Goal: Task Accomplishment & Management: Complete application form

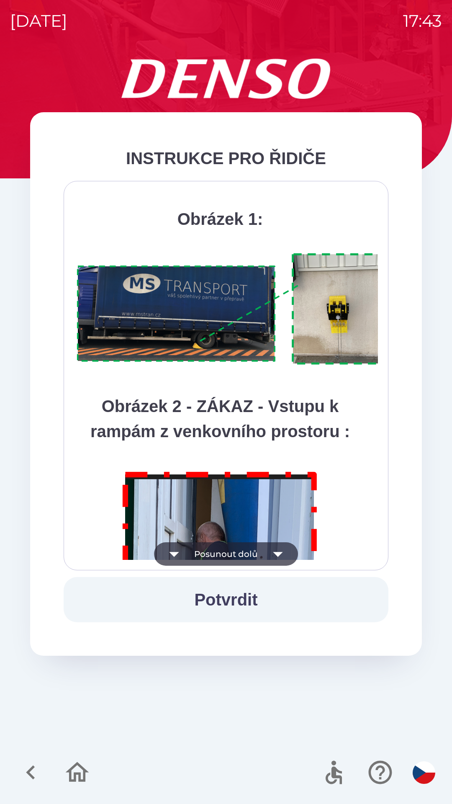
scroll to position [4707, 0]
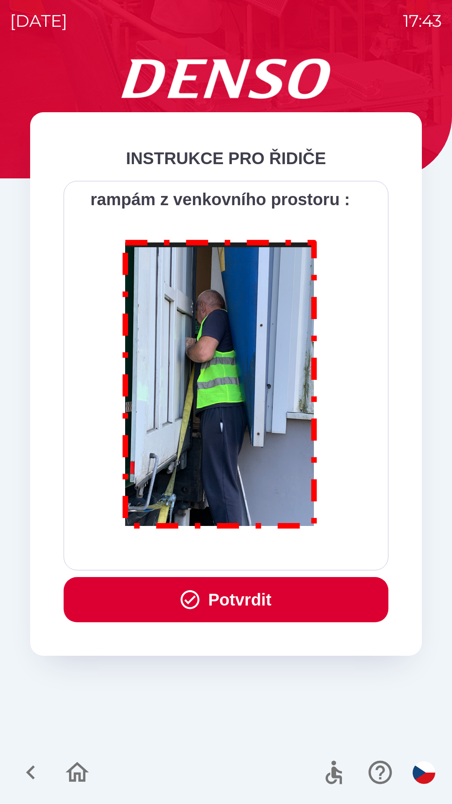
click at [236, 588] on button "Potvrdit" at bounding box center [226, 599] width 325 height 45
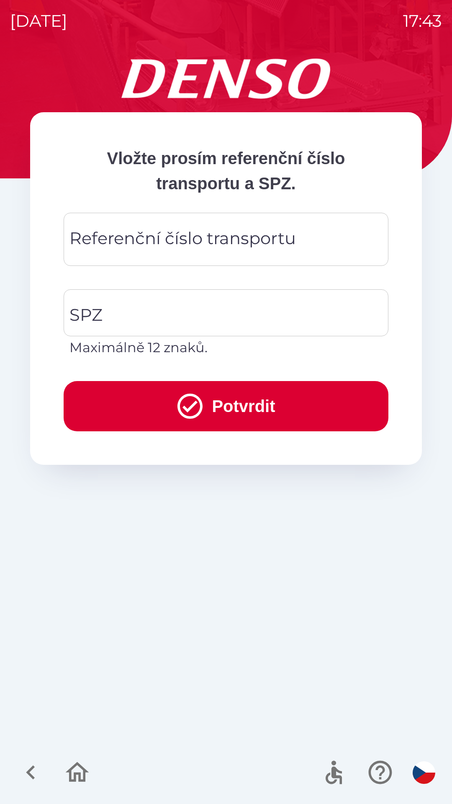
click at [228, 242] on div "Referenční číslo transportu Referenční číslo transportu" at bounding box center [226, 239] width 325 height 53
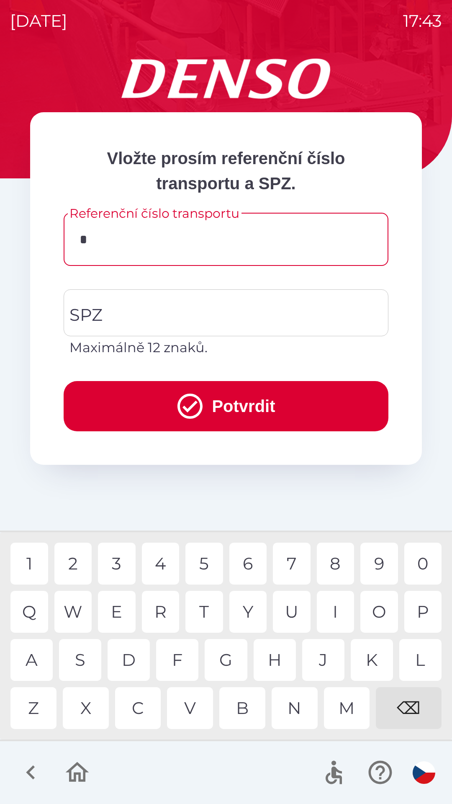
click at [73, 563] on div "2" at bounding box center [73, 564] width 38 height 42
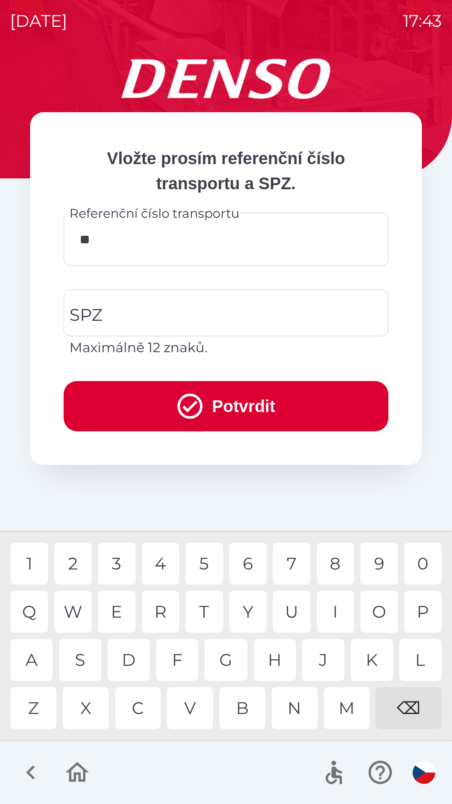
click at [72, 563] on div "2" at bounding box center [73, 564] width 38 height 42
click at [207, 569] on div "5" at bounding box center [205, 564] width 38 height 42
click at [284, 563] on div "7" at bounding box center [292, 564] width 38 height 42
click at [420, 565] on div "0" at bounding box center [424, 564] width 38 height 42
click at [25, 560] on div "1" at bounding box center [29, 564] width 38 height 42
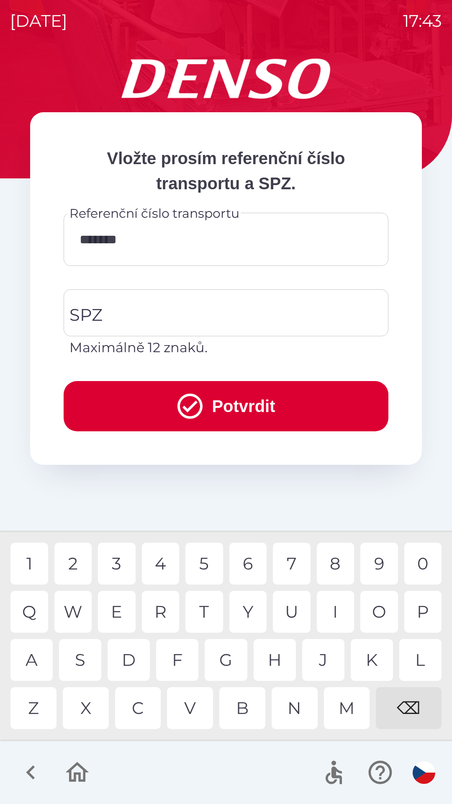
type input "********"
click at [423, 568] on div "0" at bounding box center [424, 564] width 38 height 42
click at [257, 404] on button "Potvrdit" at bounding box center [226, 406] width 325 height 50
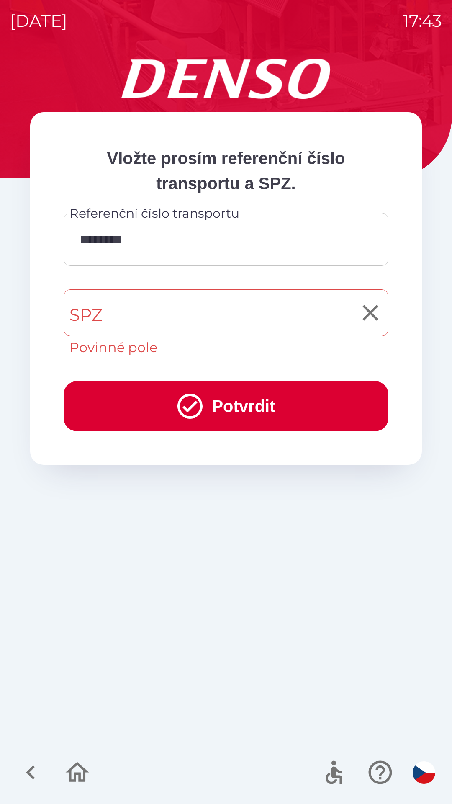
click at [139, 320] on input "SPZ" at bounding box center [219, 312] width 305 height 39
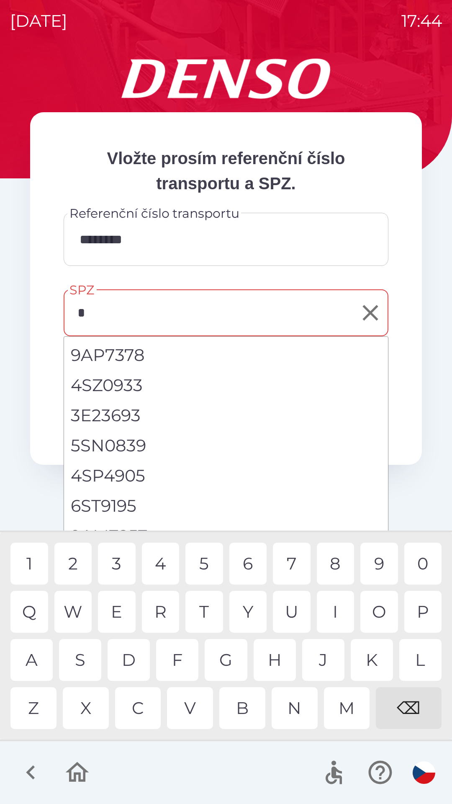
click at [372, 560] on div "9" at bounding box center [380, 564] width 38 height 42
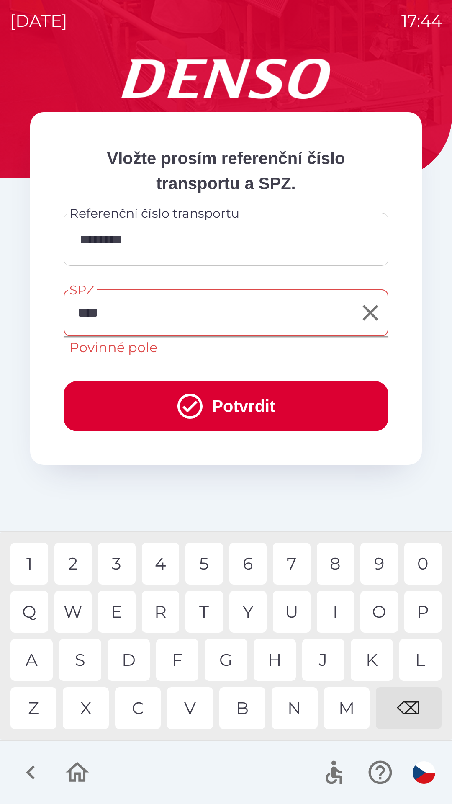
click at [25, 560] on div "1" at bounding box center [29, 564] width 38 height 42
type input "*******"
click at [251, 408] on button "Potvrdit" at bounding box center [226, 406] width 325 height 50
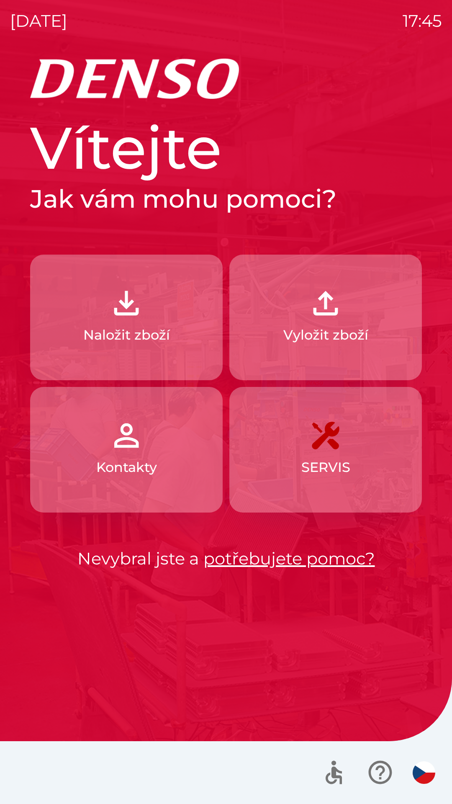
click at [129, 315] on img "button" at bounding box center [126, 303] width 37 height 37
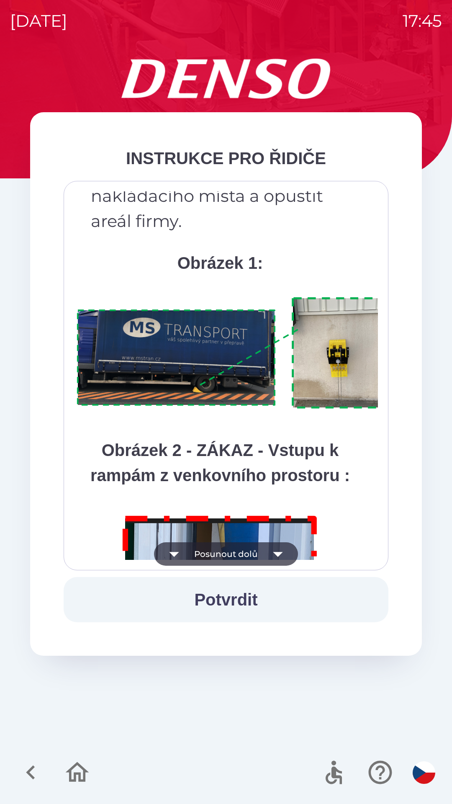
scroll to position [4707, 0]
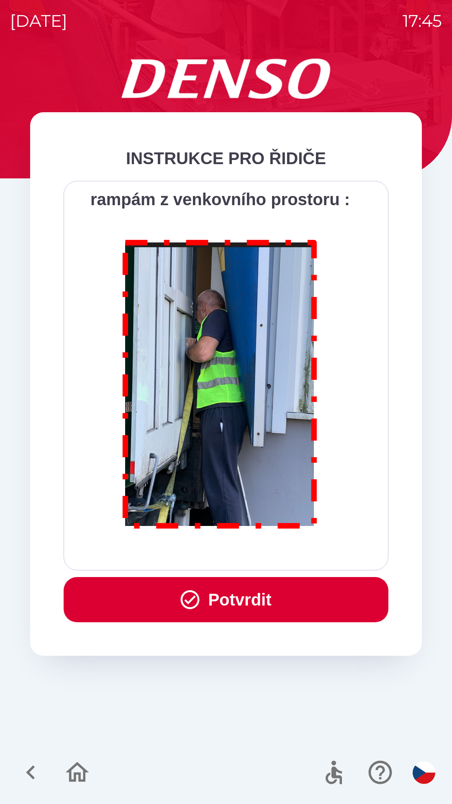
click at [262, 596] on button "Potvrdit" at bounding box center [226, 599] width 325 height 45
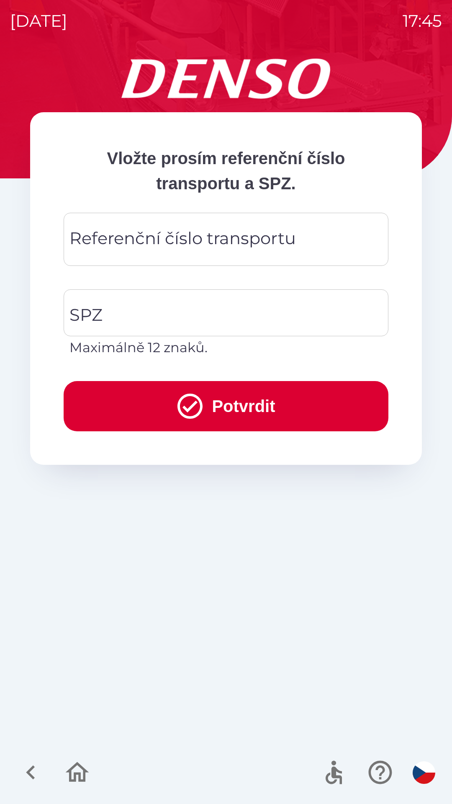
click at [237, 244] on div "Referenční číslo transportu Referenční číslo transportu" at bounding box center [226, 239] width 325 height 53
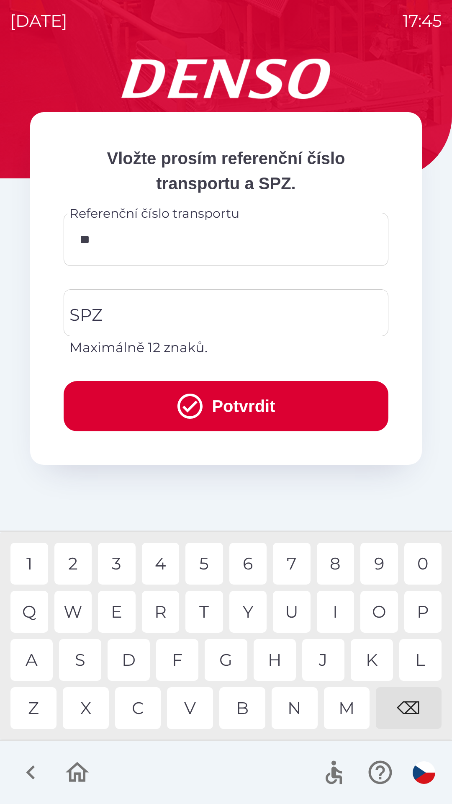
click at [128, 662] on div "D" at bounding box center [129, 660] width 42 height 42
click at [78, 563] on div "2" at bounding box center [73, 564] width 38 height 42
type input "**********"
click at [29, 566] on div "1" at bounding box center [29, 564] width 38 height 42
click at [129, 315] on input "SPZ" at bounding box center [219, 312] width 305 height 39
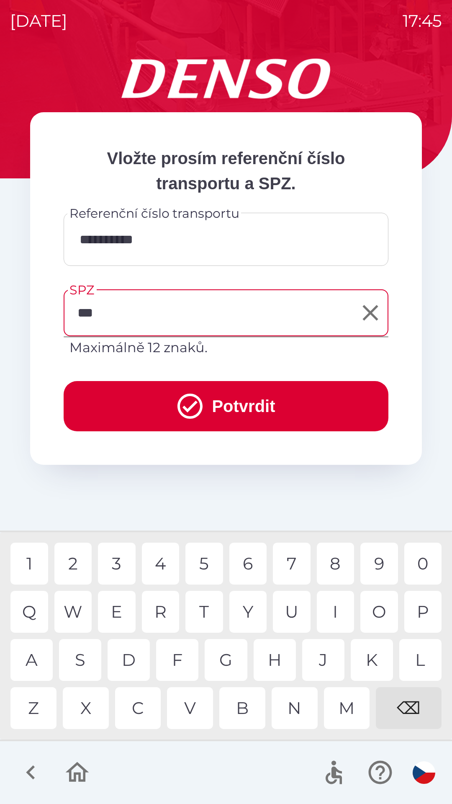
click at [111, 564] on div "3" at bounding box center [117, 564] width 38 height 42
click at [28, 556] on div "1" at bounding box center [29, 564] width 38 height 42
type input "*******"
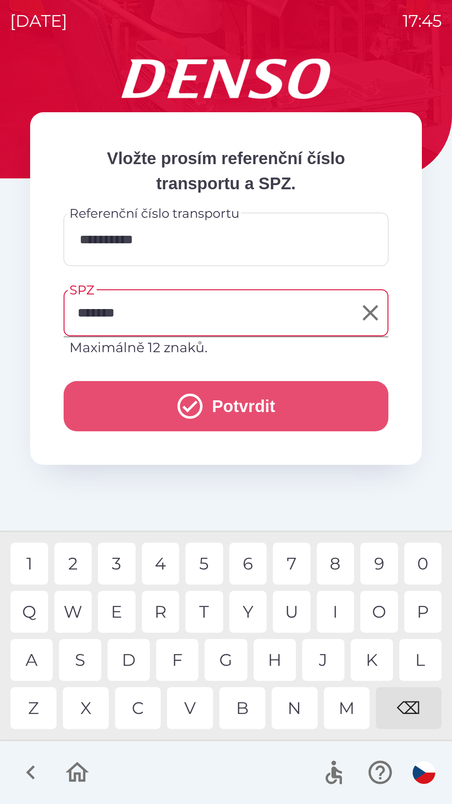
click at [250, 409] on button "Potvrdit" at bounding box center [226, 406] width 325 height 50
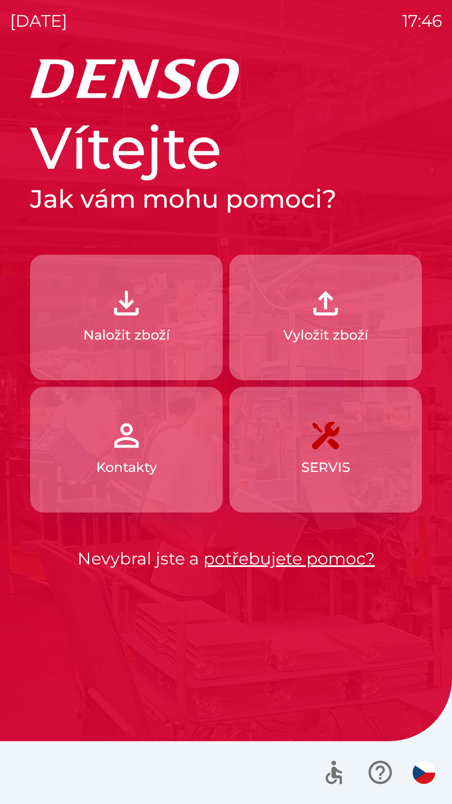
click at [125, 315] on img "button" at bounding box center [126, 303] width 37 height 37
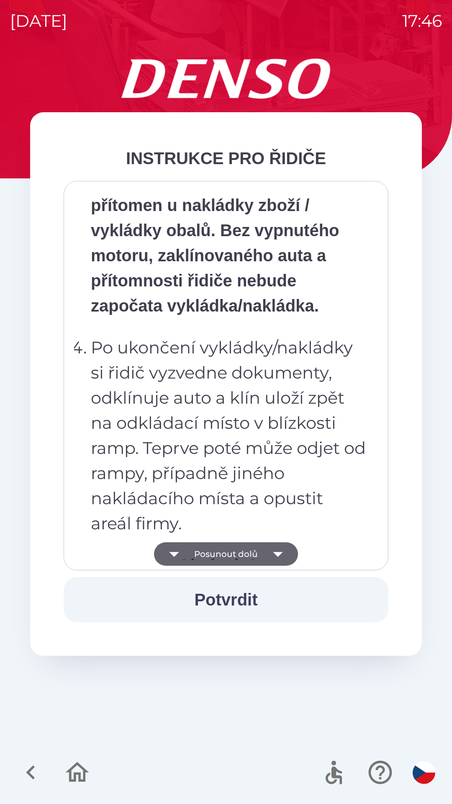
scroll to position [4707, 0]
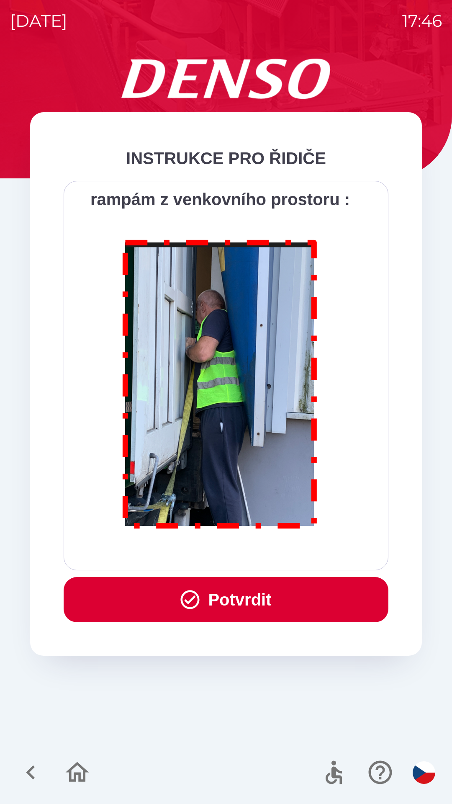
click at [255, 598] on button "Potvrdit" at bounding box center [226, 599] width 325 height 45
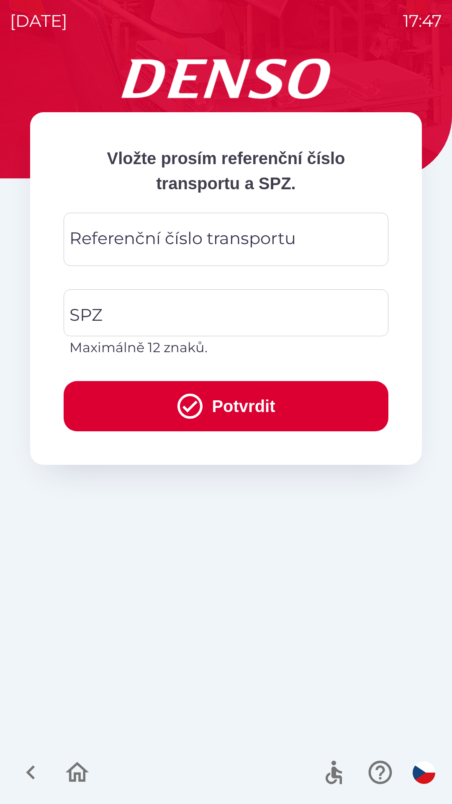
click at [214, 240] on div "Referenční číslo transportu Referenční číslo transportu" at bounding box center [226, 239] width 325 height 53
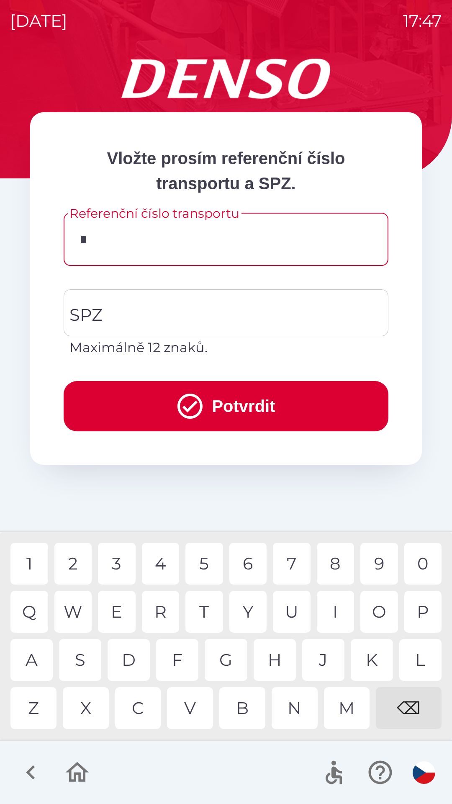
click at [111, 566] on div "3" at bounding box center [117, 564] width 38 height 42
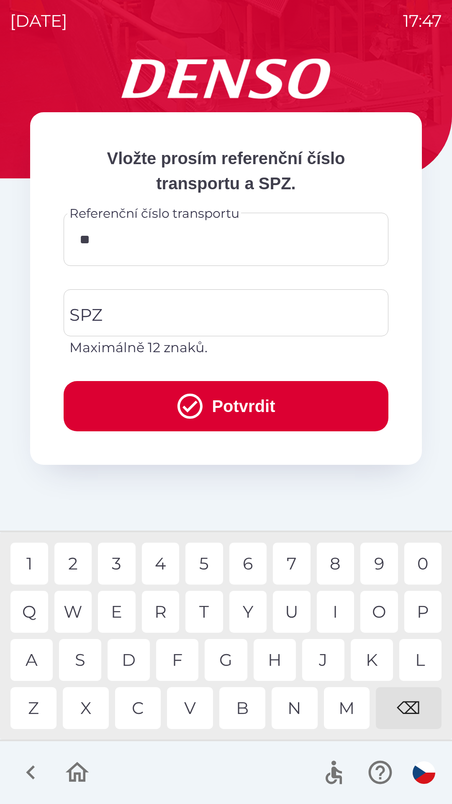
click at [156, 569] on div "4" at bounding box center [161, 564] width 38 height 42
click at [209, 568] on div "5" at bounding box center [205, 564] width 38 height 42
click at [379, 563] on div "9" at bounding box center [380, 564] width 38 height 42
click at [377, 562] on div "9" at bounding box center [380, 564] width 38 height 42
type input "******"
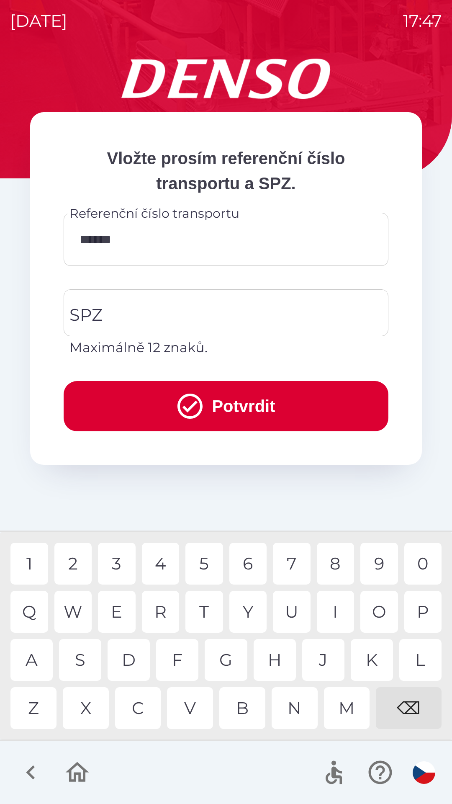
click at [423, 565] on div "0" at bounding box center [424, 564] width 38 height 42
click at [26, 770] on icon "button" at bounding box center [31, 773] width 28 height 28
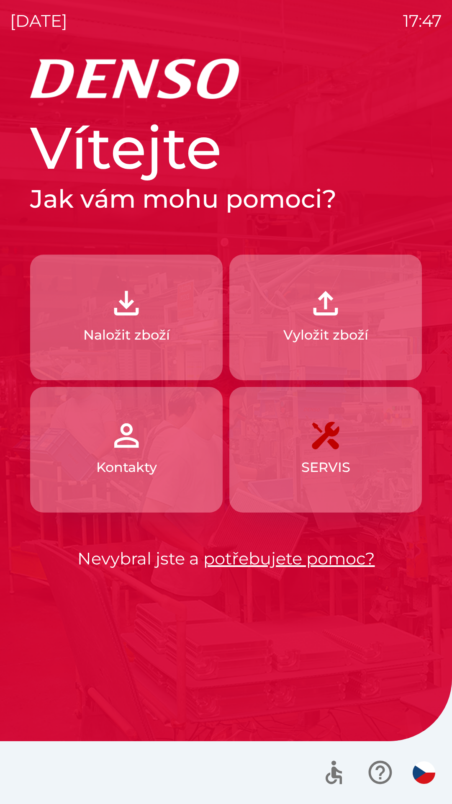
click at [127, 311] on img "button" at bounding box center [126, 303] width 37 height 37
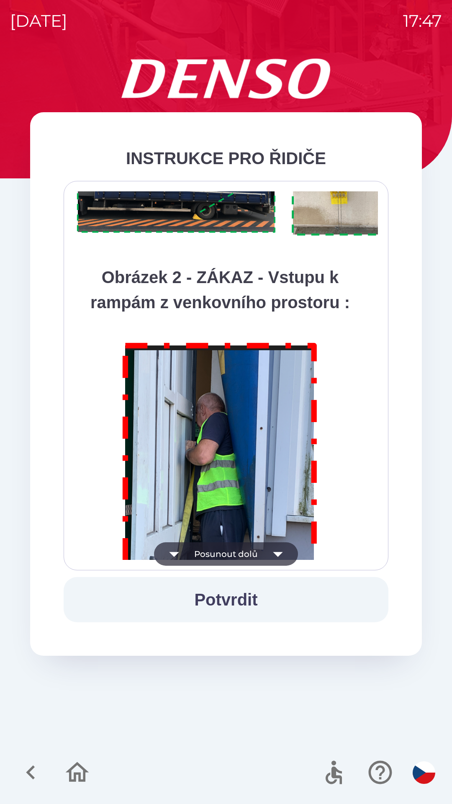
scroll to position [4707, 0]
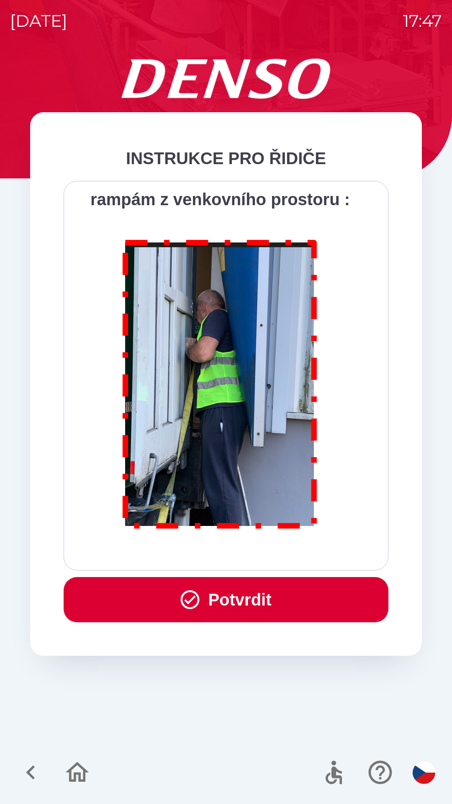
click at [284, 601] on button "Potvrdit" at bounding box center [226, 599] width 325 height 45
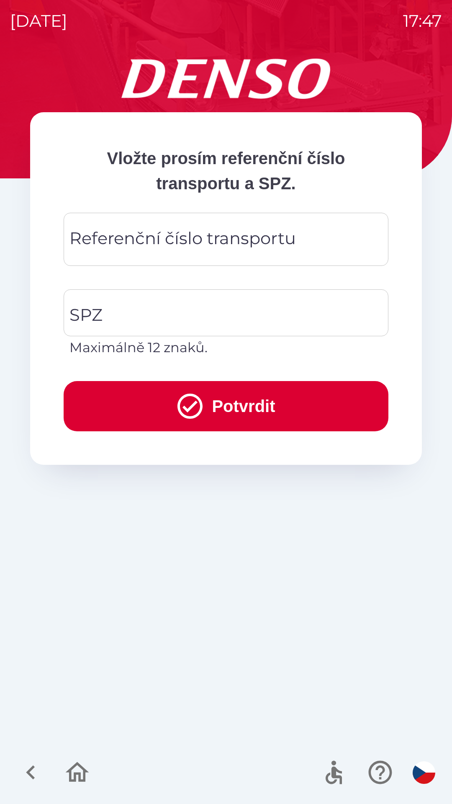
click at [228, 245] on div "Referenční číslo transportu Referenční číslo transportu" at bounding box center [226, 239] width 325 height 53
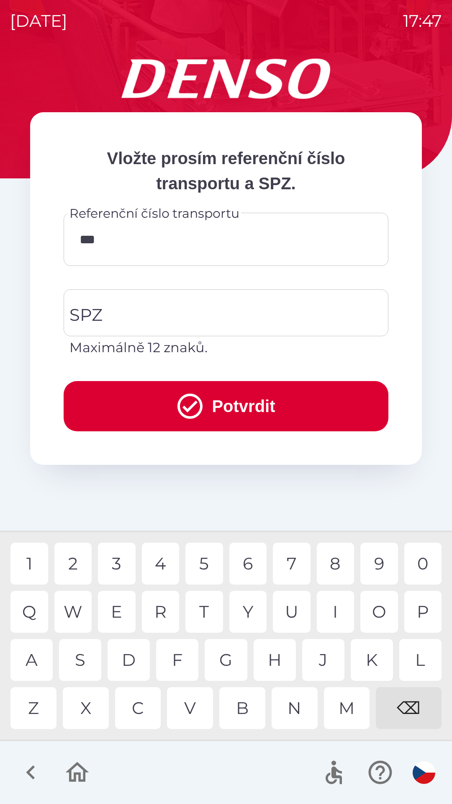
click at [198, 564] on div "5" at bounding box center [205, 564] width 38 height 42
click at [84, 706] on div "X" at bounding box center [86, 708] width 46 height 42
click at [115, 560] on div "3" at bounding box center [117, 564] width 38 height 42
click at [161, 572] on div "4" at bounding box center [161, 564] width 38 height 42
click at [373, 557] on div "9" at bounding box center [380, 564] width 38 height 42
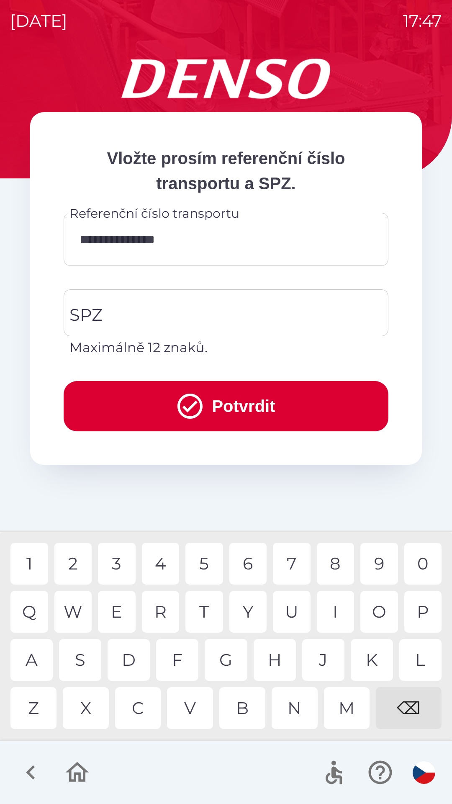
click at [80, 711] on div "X" at bounding box center [86, 708] width 46 height 42
click at [204, 561] on div "5" at bounding box center [205, 564] width 38 height 42
type input "**********"
click at [72, 563] on div "2" at bounding box center [73, 564] width 38 height 42
click at [123, 314] on input "SPZ" at bounding box center [219, 312] width 305 height 39
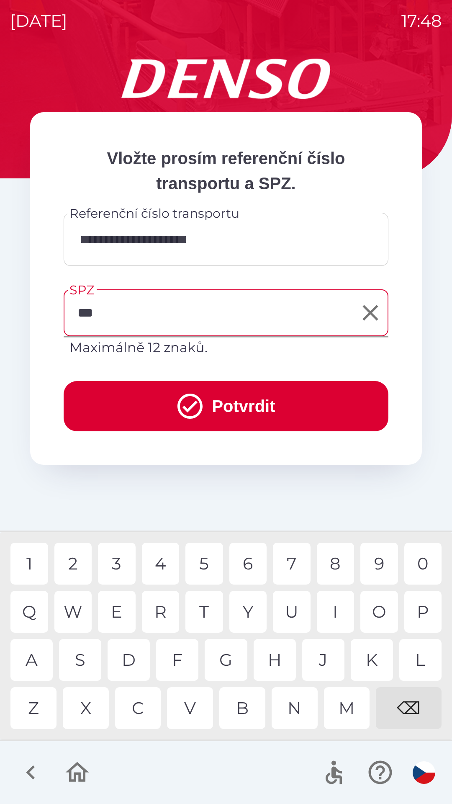
click at [108, 564] on div "3" at bounding box center [117, 564] width 38 height 42
click at [155, 565] on div "4" at bounding box center [161, 564] width 38 height 42
type input "*******"
click at [250, 564] on div "6" at bounding box center [249, 564] width 38 height 42
click at [255, 405] on button "Potvrdit" at bounding box center [226, 406] width 325 height 50
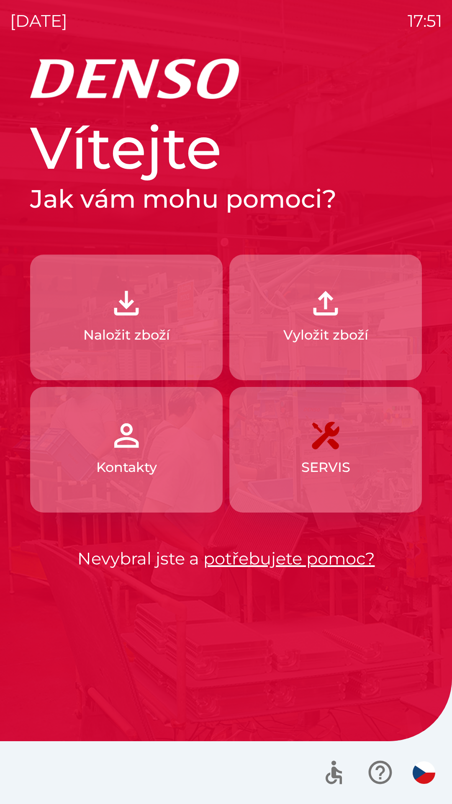
click at [134, 310] on img "button" at bounding box center [126, 303] width 37 height 37
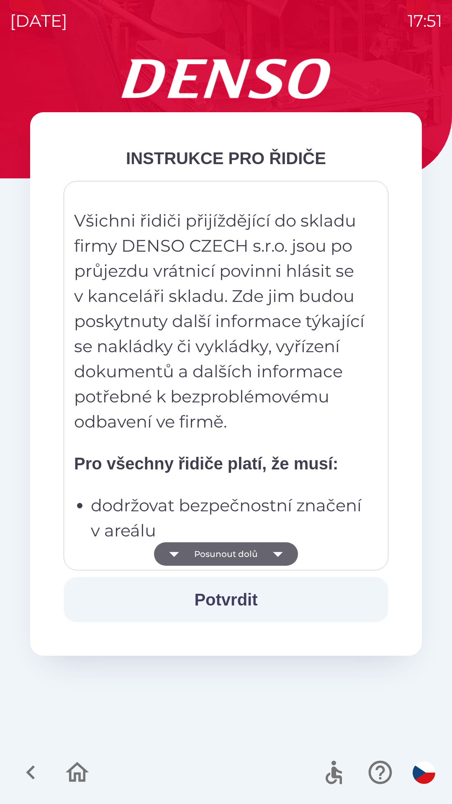
click at [370, 565] on div "Všichni řidiči přijíždějící do skladu firmy DENSO CZECH s.r.o. jsou po průjezdu…" at bounding box center [226, 376] width 325 height 390
click at [341, 528] on p "dodržovat bezpečnostní značení v areálu" at bounding box center [229, 518] width 276 height 50
click at [338, 473] on strong "Pro všechny řidiče platí, že musí:" at bounding box center [206, 463] width 264 height 18
click at [333, 372] on p "Všichni řidiči přijíždějící do skladu firmy DENSO CZECH s.r.o. jsou po průjezdu…" at bounding box center [220, 321] width 292 height 226
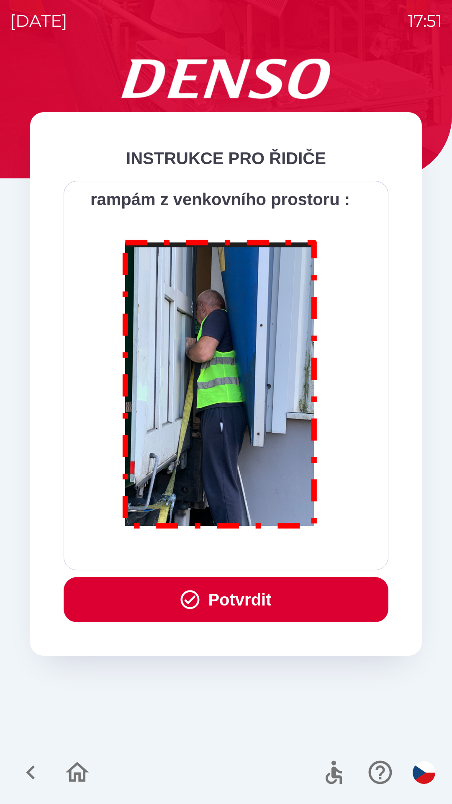
scroll to position [4707, 0]
click at [243, 601] on button "Potvrdit" at bounding box center [226, 599] width 325 height 45
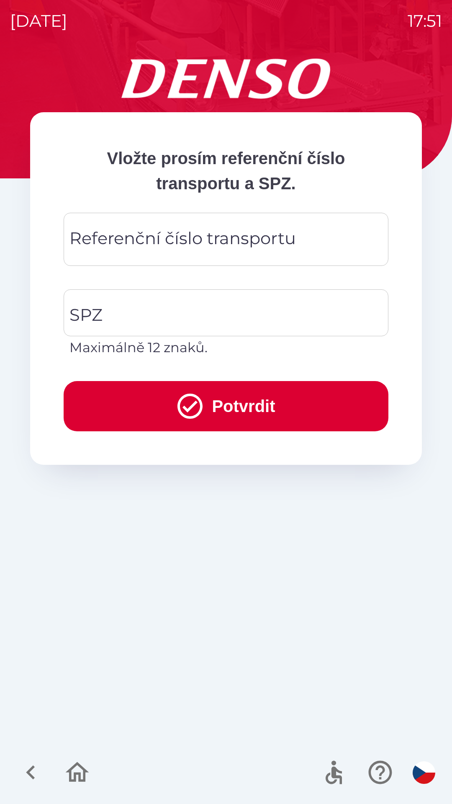
click at [210, 240] on div "Referenční číslo transportu Referenční číslo transportu" at bounding box center [226, 239] width 325 height 53
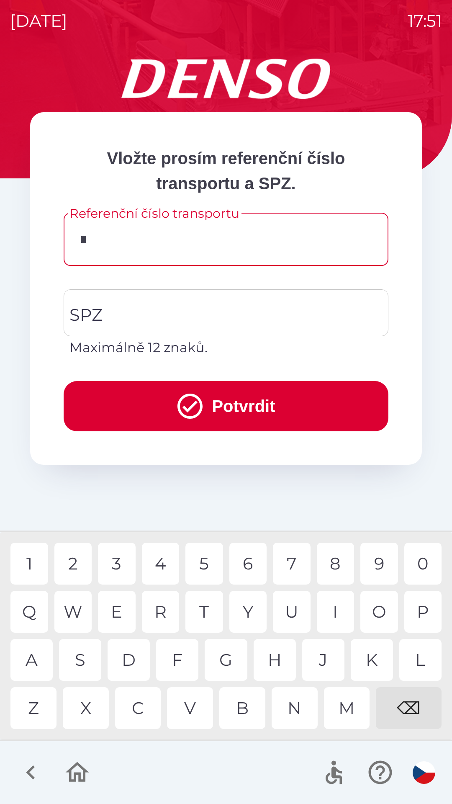
click at [116, 562] on div "3" at bounding box center [117, 564] width 38 height 42
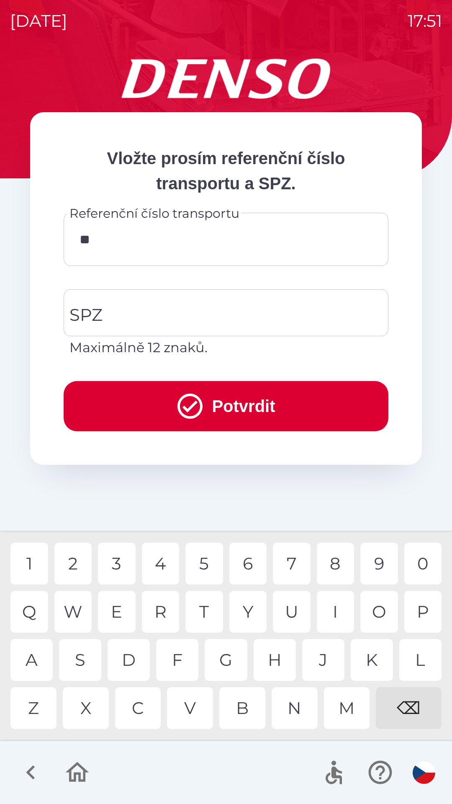
click at [162, 561] on div "4" at bounding box center [161, 564] width 38 height 42
click at [205, 567] on div "5" at bounding box center [205, 564] width 38 height 42
click at [375, 561] on div "9" at bounding box center [380, 564] width 38 height 42
type input "******"
click at [418, 562] on div "0" at bounding box center [424, 564] width 38 height 42
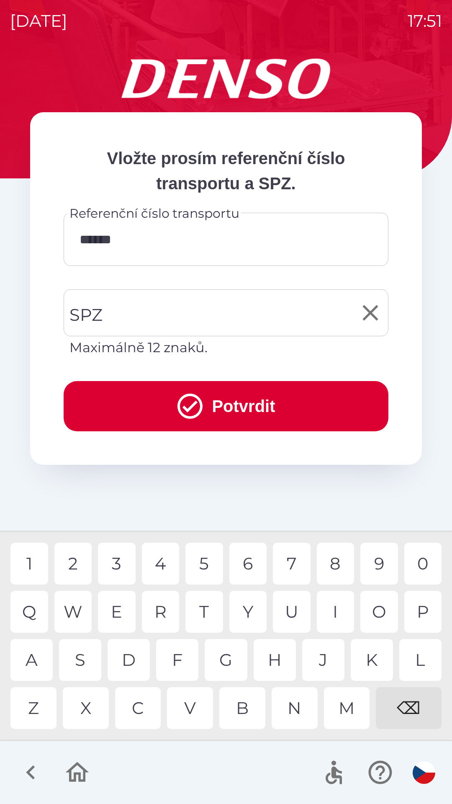
click at [118, 310] on input "SPZ" at bounding box center [219, 312] width 305 height 39
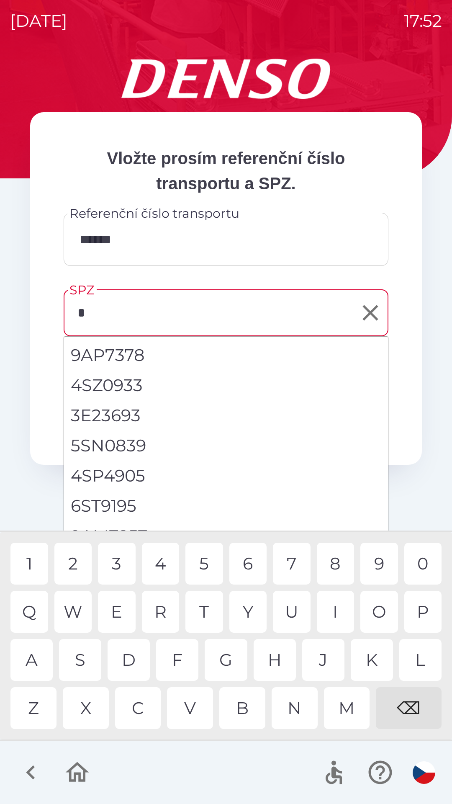
click at [378, 559] on div "9" at bounding box center [380, 564] width 38 height 42
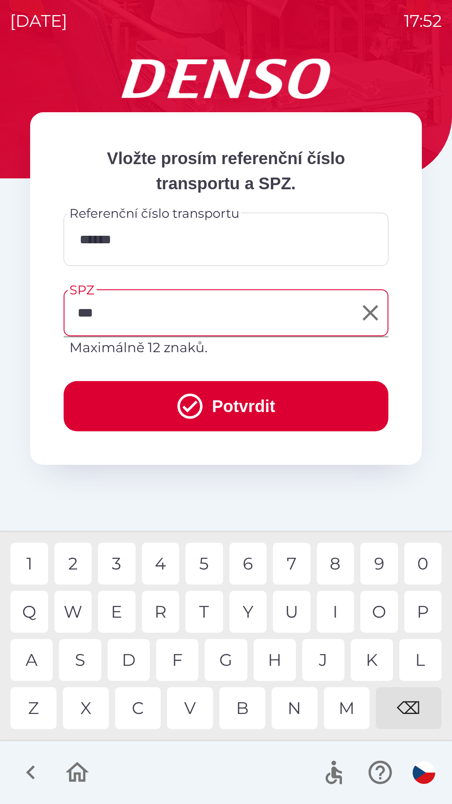
click at [115, 559] on div "3" at bounding box center [117, 564] width 38 height 42
click at [23, 553] on div "1" at bounding box center [29, 564] width 38 height 42
click at [250, 560] on div "6" at bounding box center [249, 564] width 38 height 42
click at [154, 563] on div "4" at bounding box center [161, 564] width 38 height 42
type input "*******"
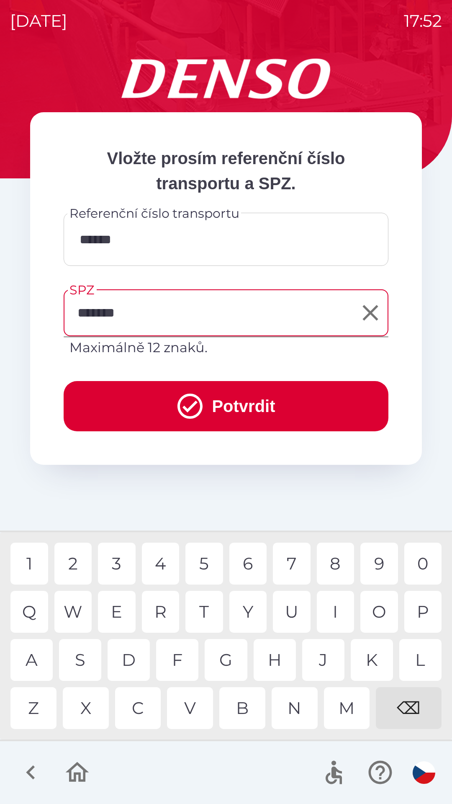
click at [250, 555] on div "6" at bounding box center [249, 564] width 38 height 42
click at [254, 405] on button "Potvrdit" at bounding box center [226, 406] width 325 height 50
